Goal: Find specific page/section

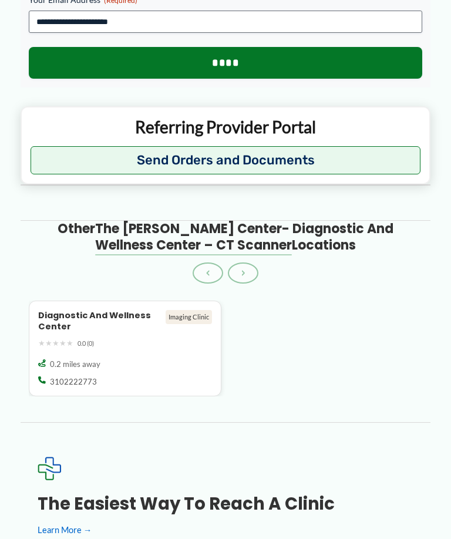
scroll to position [1143, 0]
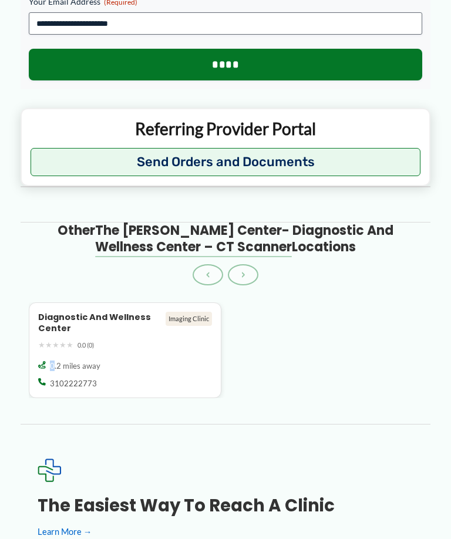
click at [395, 340] on div "Diagnostic and Wellness Center Imaging Clinic ★ ★ ★ ★ ★ 0.0 (0)" at bounding box center [225, 349] width 393 height 95
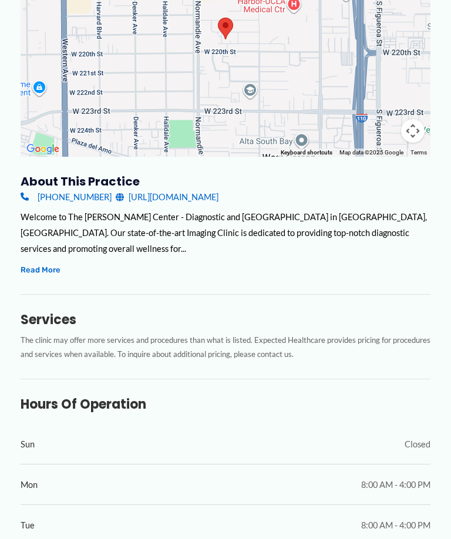
scroll to position [248, 0]
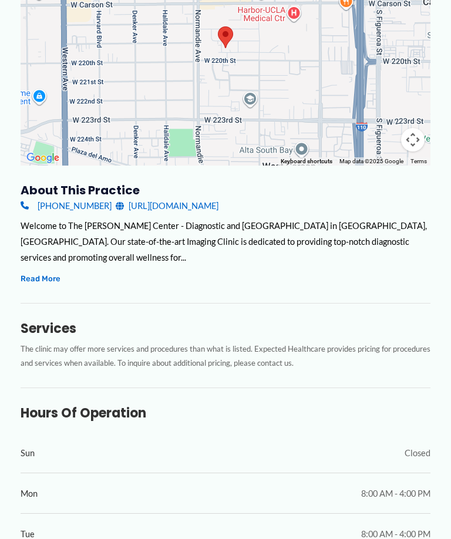
click at [39, 277] on button "Read More" at bounding box center [41, 278] width 40 height 13
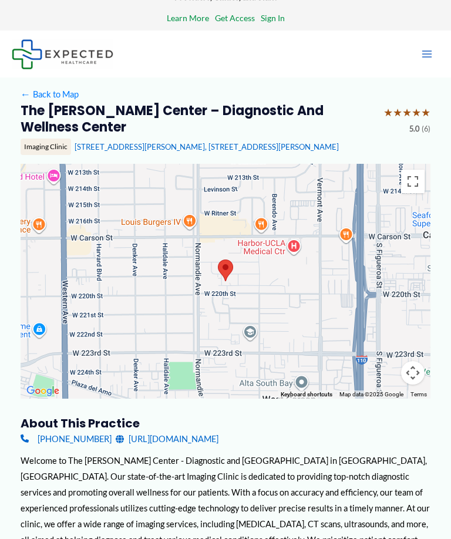
scroll to position [0, 0]
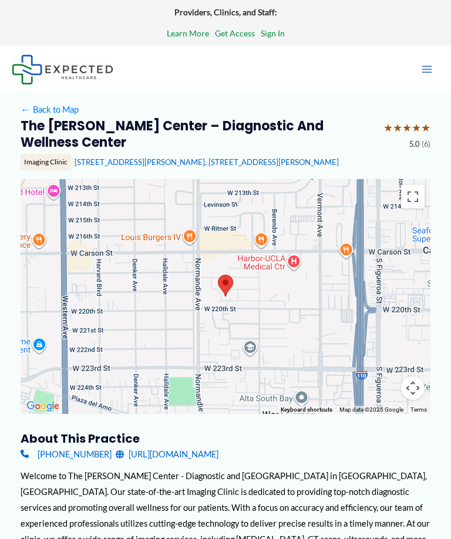
click at [427, 75] on icon "Main menu toggle" at bounding box center [427, 69] width 12 height 12
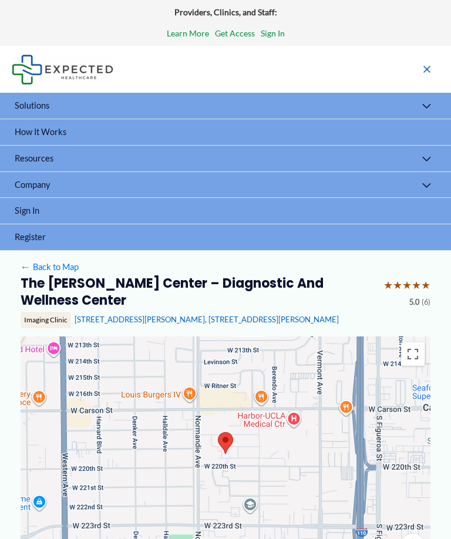
click at [427, 193] on button "Menu Toggle" at bounding box center [426, 186] width 25 height 28
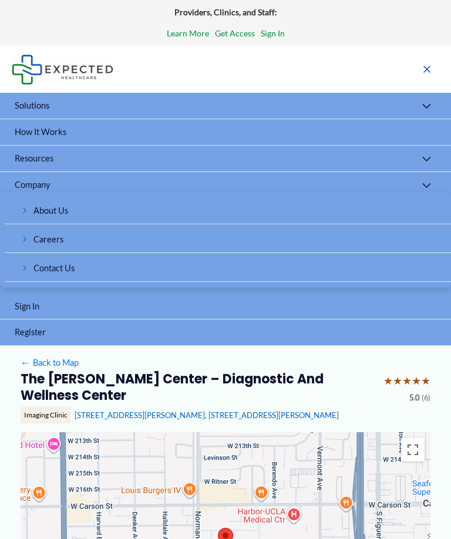
click at [430, 163] on button "Menu Toggle" at bounding box center [426, 160] width 25 height 28
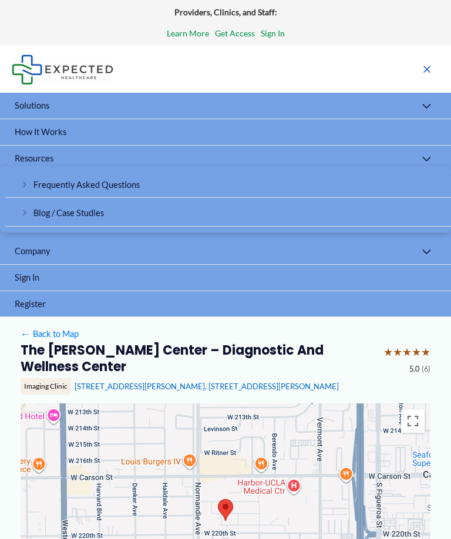
click at [431, 256] on button "Menu Toggle" at bounding box center [426, 252] width 25 height 28
